Goal: Book appointment/travel/reservation

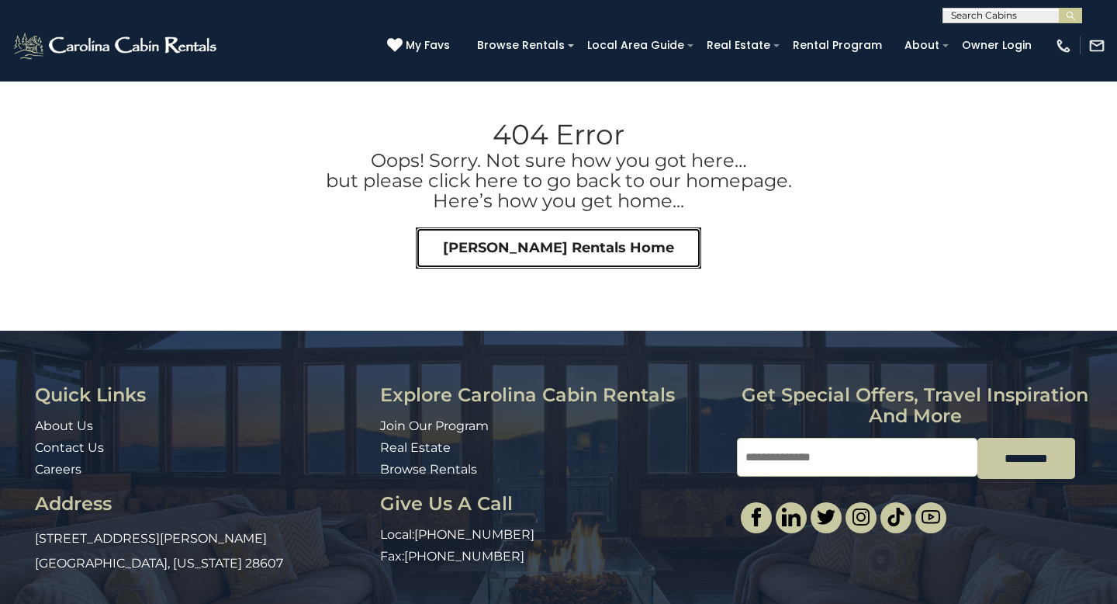
click at [533, 244] on link "[PERSON_NAME] Rentals Home" at bounding box center [559, 248] width 286 height 42
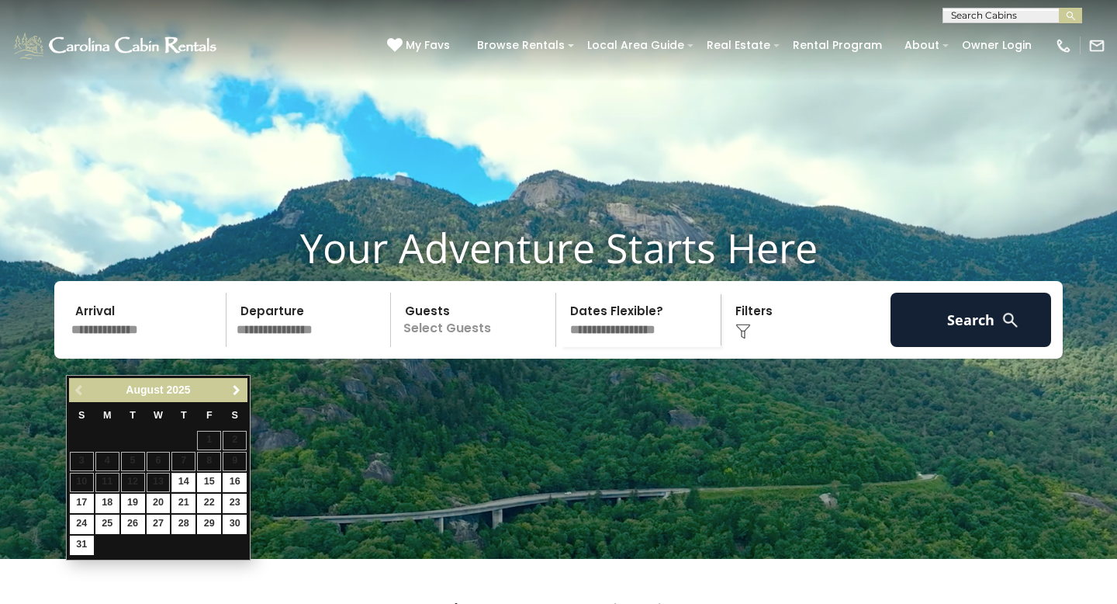
click at [235, 391] on span "Next" at bounding box center [236, 390] width 12 height 12
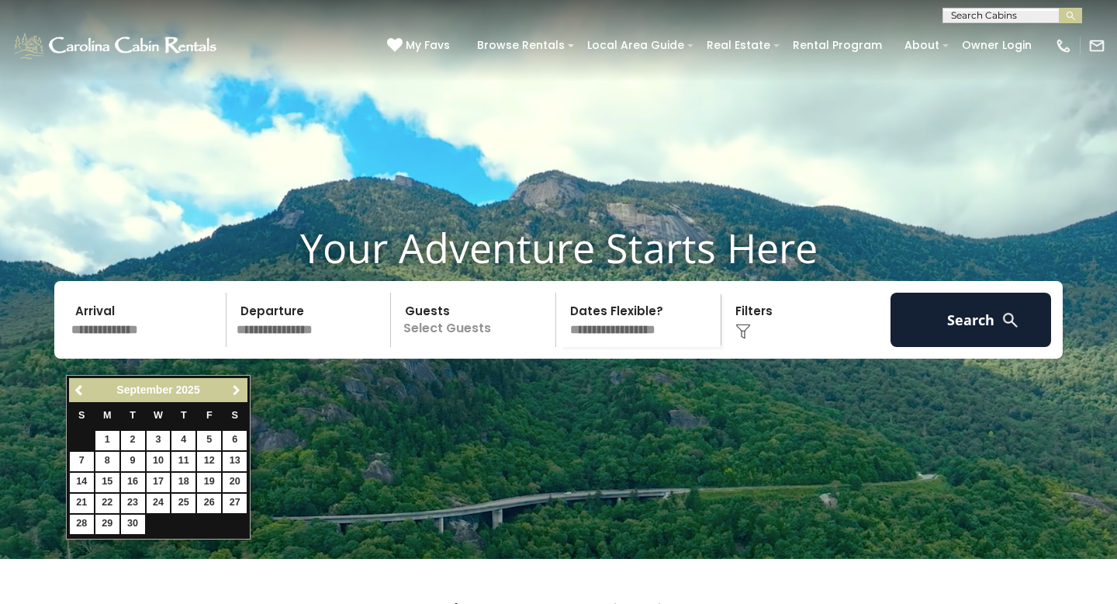
click at [235, 391] on span "Next" at bounding box center [236, 390] width 12 height 12
click at [182, 500] on link "23" at bounding box center [183, 502] width 24 height 19
type input "********"
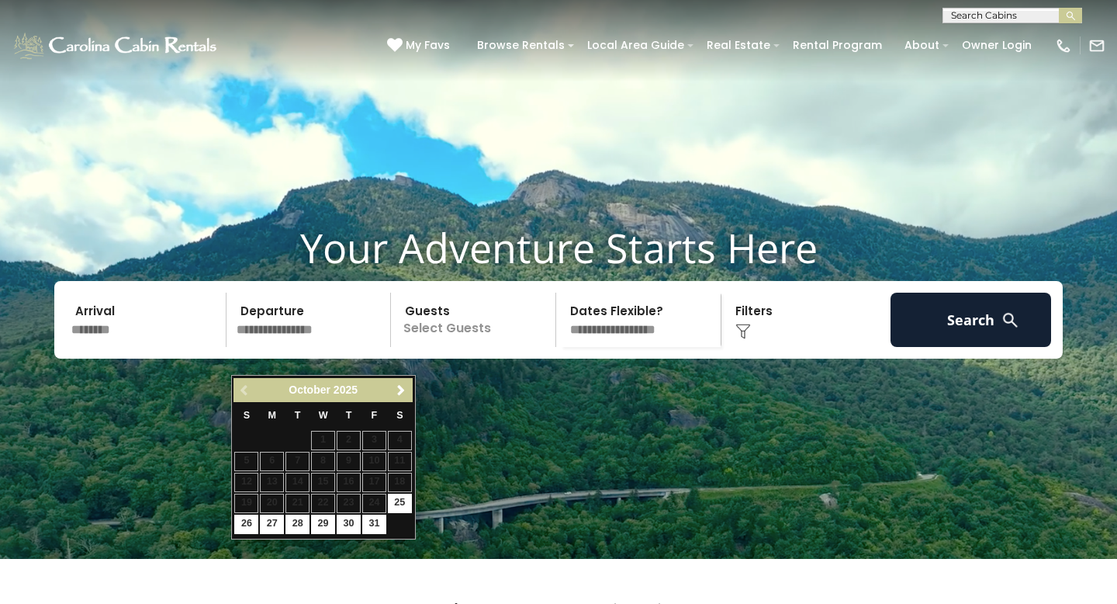
click at [376, 502] on table "S M T W T F S 1 2 3 4 5 6 7 8 9 10 11 12 13 14 15 16 17 18 19 20 21 22 23 24 25…" at bounding box center [323, 468] width 178 height 133
click at [327, 184] on video at bounding box center [558, 279] width 1117 height 559
